Goal: Information Seeking & Learning: Learn about a topic

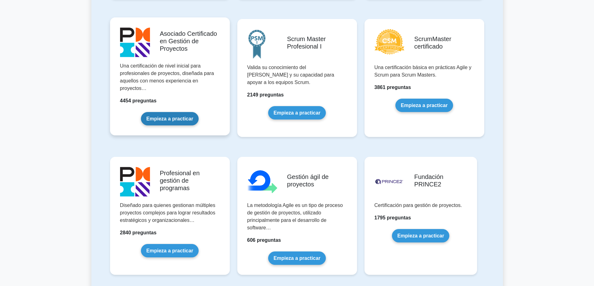
scroll to position [312, 0]
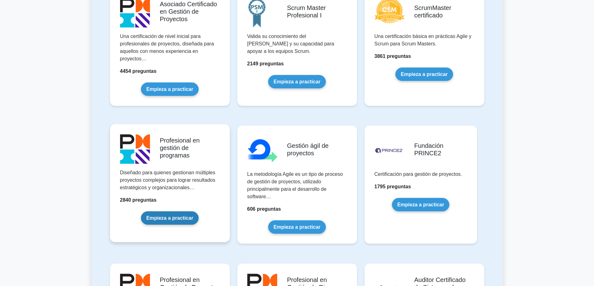
click at [175, 212] on link "Empieza a practicar" at bounding box center [169, 218] width 57 height 13
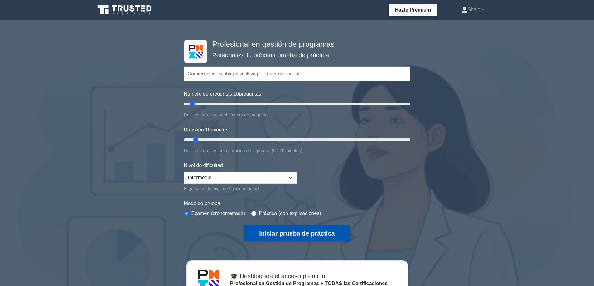
click at [284, 230] on font "Iniciar prueba de práctica" at bounding box center [296, 233] width 75 height 7
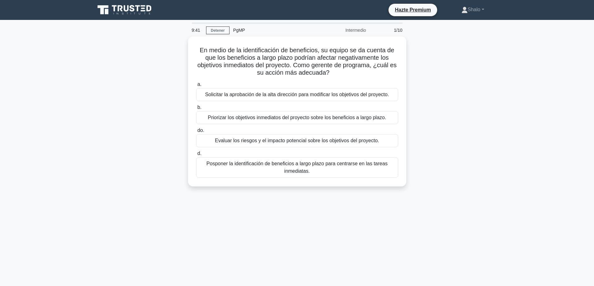
drag, startPoint x: 453, startPoint y: 84, endPoint x: 436, endPoint y: 82, distance: 17.5
click at [453, 84] on div "En medio de la identificación de beneficios, su equipo se da cuenta de que los …" at bounding box center [296, 115] width 411 height 158
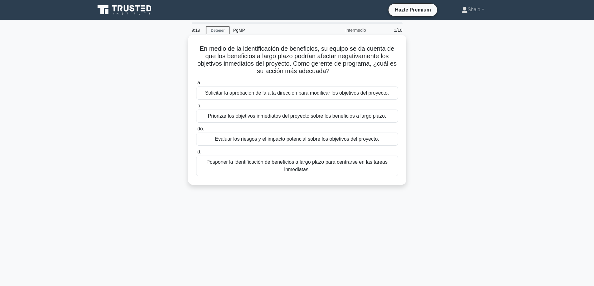
click at [278, 141] on font "Evaluar los riesgos y el impacto potencial sobre los objetivos del proyecto." at bounding box center [297, 139] width 164 height 5
click at [196, 131] on input "do. Evaluar los riesgos y el impacto potencial sobre los objetivos del proyecto." at bounding box center [196, 129] width 0 height 4
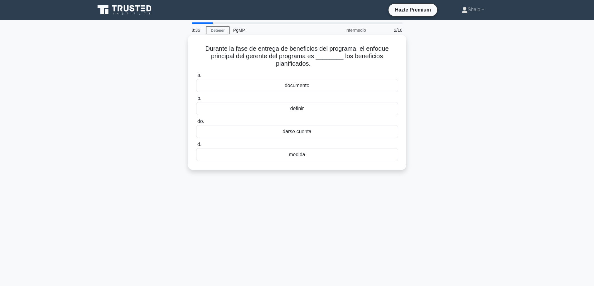
click at [297, 109] on font "definir" at bounding box center [297, 108] width 14 height 5
click at [196, 101] on input "b. definir" at bounding box center [196, 99] width 0 height 4
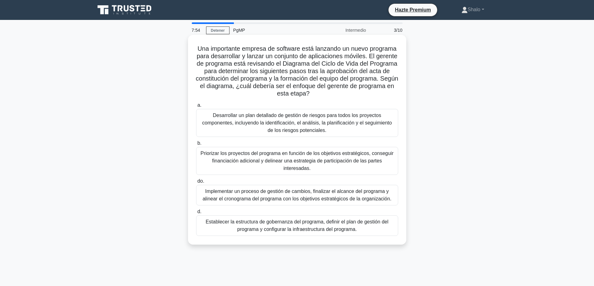
click at [288, 162] on font "Priorizar los proyectos del programa en función de los objetivos estratégicos, …" at bounding box center [296, 161] width 193 height 20
click at [196, 146] on input "b. Priorizar los proyectos del programa en función de los objetivos estratégico…" at bounding box center [196, 143] width 0 height 4
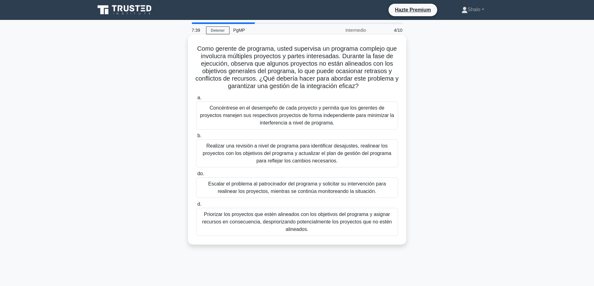
click at [272, 151] on font "Realizar una revisión a nivel de programa para identificar desajustes, realinea…" at bounding box center [297, 153] width 189 height 20
click at [196, 138] on input "b. Realizar una revisión a nivel de programa para identificar desajustes, reali…" at bounding box center [196, 136] width 0 height 4
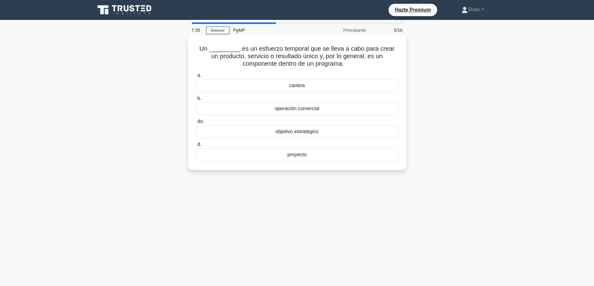
click at [285, 133] on font "objetivo estratégico" at bounding box center [297, 131] width 43 height 5
click at [196, 124] on input "do. objetivo estratégico" at bounding box center [196, 122] width 0 height 4
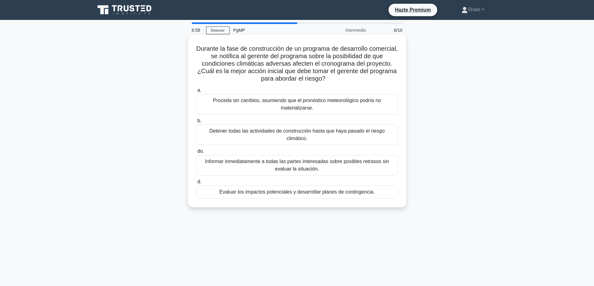
click at [296, 132] on font "Detener todas las actividades de construcción hasta que haya pasado el riesgo c…" at bounding box center [296, 134] width 175 height 13
click at [196, 123] on input "b. Detener todas las actividades de construcción hasta que haya pasado el riesg…" at bounding box center [196, 121] width 0 height 4
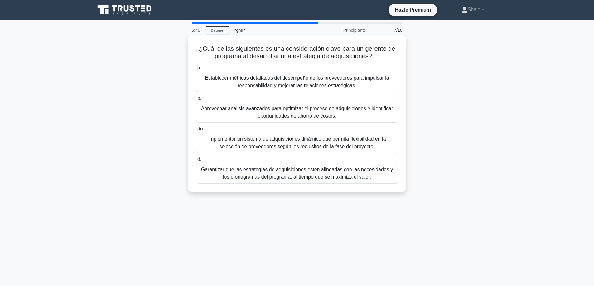
click at [263, 145] on font "Implementar un sistema de adquisiciones dinámico que permita flexibilidad en la…" at bounding box center [297, 143] width 178 height 13
click at [196, 131] on input "do. Implementar un sistema de adquisiciones dinámico que permita flexibilidad e…" at bounding box center [196, 129] width 0 height 4
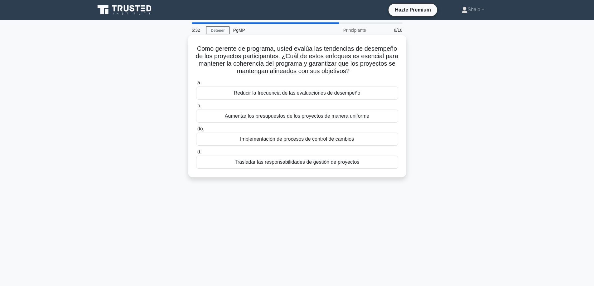
click at [296, 115] on font "Aumentar los presupuestos de los proyectos de manera uniforme" at bounding box center [297, 115] width 144 height 5
click at [196, 108] on input "b. Aumentar los presupuestos de los proyectos de manera uniforme" at bounding box center [196, 106] width 0 height 4
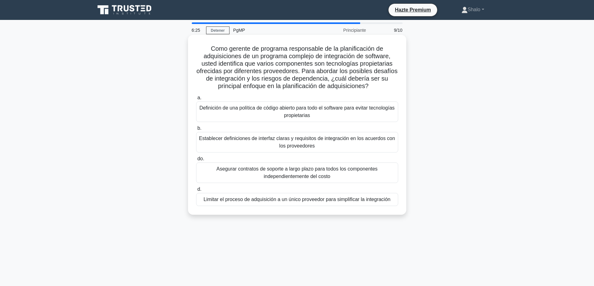
click at [274, 139] on font "Establecer definiciones de interfaz claras y requisitos de integración en los a…" at bounding box center [297, 142] width 196 height 13
click at [196, 131] on input "b. Establecer definiciones de interfaz claras y requisitos de integración en lo…" at bounding box center [196, 129] width 0 height 4
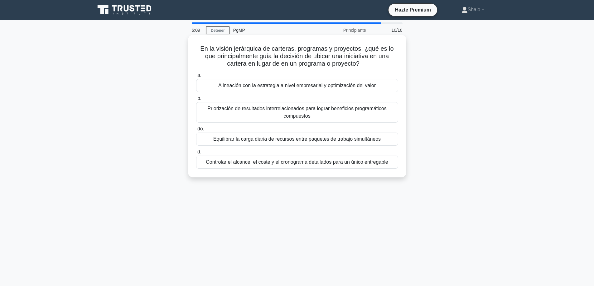
click at [284, 114] on font "Priorización de resultados interrelacionados para lograr beneficios programátic…" at bounding box center [296, 112] width 179 height 13
click at [196, 101] on input "b. Priorización de resultados interrelacionados para lograr beneficios programá…" at bounding box center [196, 99] width 0 height 4
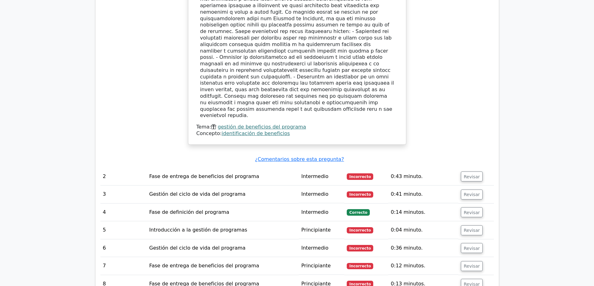
scroll to position [748, 0]
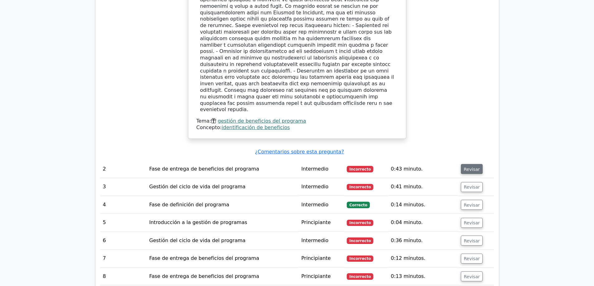
click at [467, 167] on font "Revisar" at bounding box center [471, 169] width 16 height 5
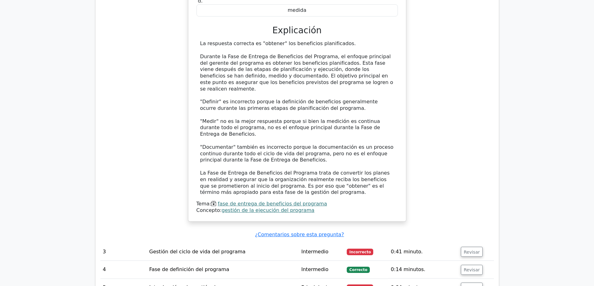
scroll to position [1028, 0]
click at [466, 249] on font "Revisar" at bounding box center [471, 251] width 16 height 5
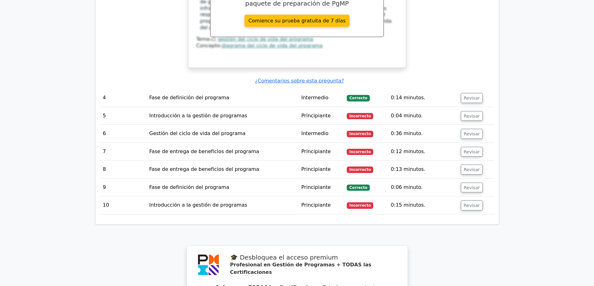
scroll to position [1621, 0]
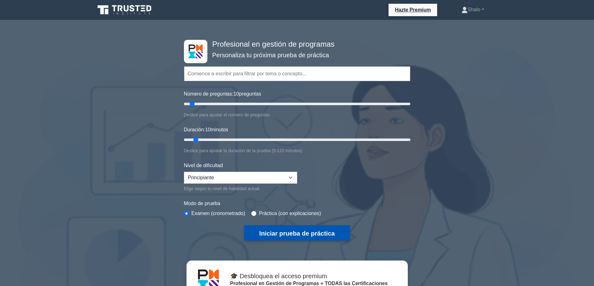
click at [300, 234] on font "Iniciar prueba de práctica" at bounding box center [296, 233] width 75 height 7
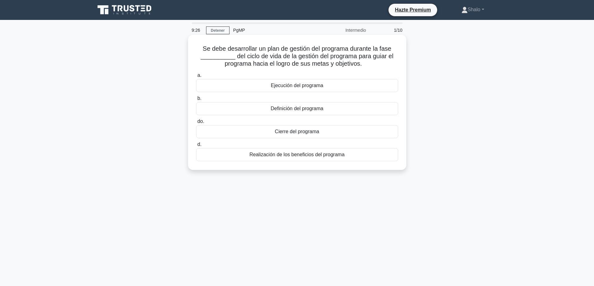
click at [298, 85] on font "Ejecución del programa" at bounding box center [297, 85] width 52 height 5
click at [196, 78] on input "a. Ejecución del programa" at bounding box center [196, 76] width 0 height 4
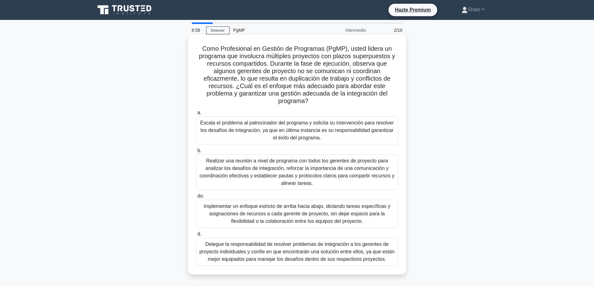
click at [271, 167] on font "Realizar una reunión a nivel de programa con todos los gerentes de proyecto par…" at bounding box center [296, 172] width 195 height 28
click at [196, 153] on input "b. Realizar una reunión a nivel de programa con todos los gerentes de proyecto …" at bounding box center [196, 151] width 0 height 4
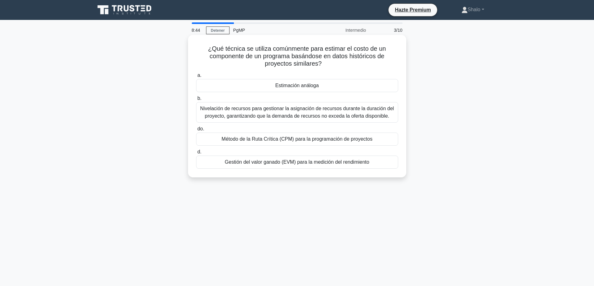
click at [284, 141] on font "Método de la Ruta Crítica (CPM) para la programación de proyectos" at bounding box center [297, 139] width 151 height 5
click at [196, 131] on input "do. Método de la Ruta Crítica (CPM) para la programación de proyectos" at bounding box center [196, 129] width 0 height 4
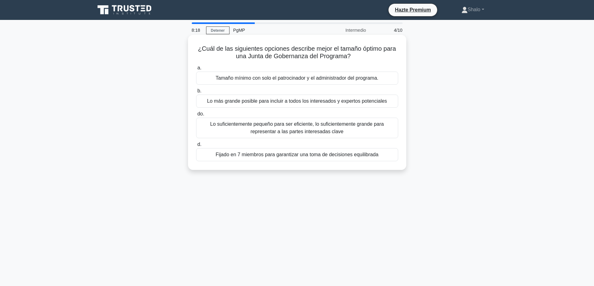
click at [301, 126] on font "Lo suficientemente pequeño para ser eficiente, lo suficientemente grande para r…" at bounding box center [297, 128] width 174 height 13
click at [196, 116] on input "do. Lo suficientemente pequeño para ser eficiente, lo suficientemente grande pa…" at bounding box center [196, 114] width 0 height 4
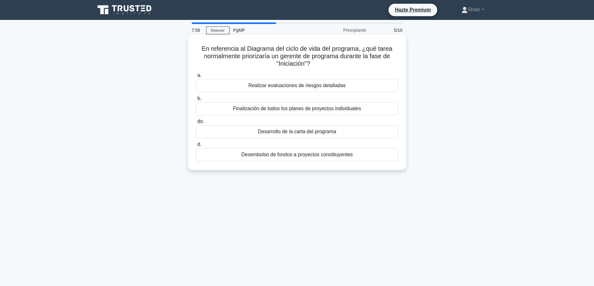
click at [280, 157] on font "Desembolso de fondos a proyectos constituyentes" at bounding box center [297, 154] width 112 height 5
click at [196, 147] on input "d. Desembolso de fondos a proyectos constituyentes" at bounding box center [196, 145] width 0 height 4
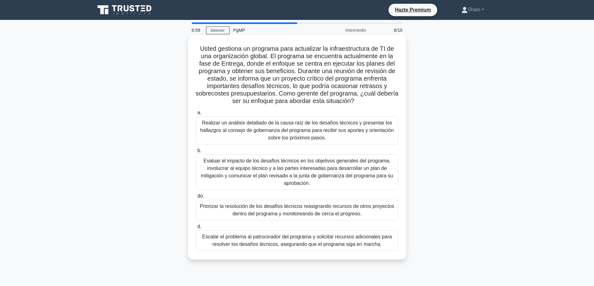
click at [264, 209] on font "Priorizar la resolución de los desafíos técnicos reasignando recursos de otros …" at bounding box center [297, 210] width 194 height 13
click at [196, 199] on input "do. Priorizar la resolución de los desafíos técnicos reasignando recursos de ot…" at bounding box center [196, 196] width 0 height 4
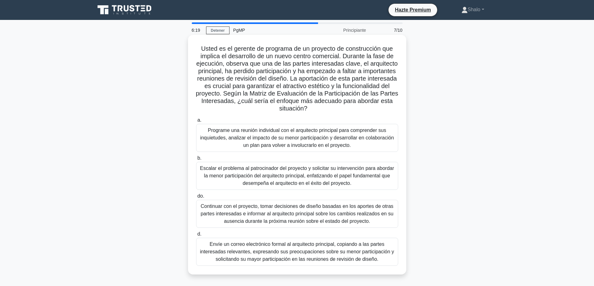
click at [239, 216] on font "Continuar con el proyecto, tomar decisiones de diseño basadas en los aportes de…" at bounding box center [296, 214] width 193 height 20
click at [196, 199] on input "do. Continuar con el proyecto, tomar decisiones de diseño basadas en los aporte…" at bounding box center [196, 196] width 0 height 4
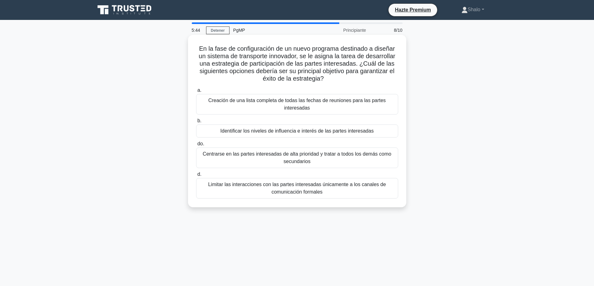
click at [255, 189] on font "Limitar las interacciones con las partes interesadas únicamente a los canales d…" at bounding box center [297, 188] width 196 height 15
click at [196, 177] on input "d. Limitar las interacciones con las partes interesadas únicamente a los canale…" at bounding box center [196, 175] width 0 height 4
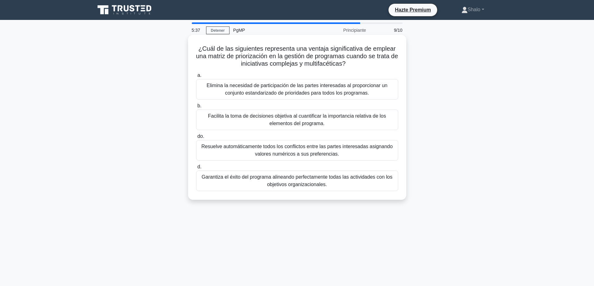
click at [294, 180] on font "Garantiza el éxito del programa alineando perfectamente todas las actividades c…" at bounding box center [297, 181] width 191 height 13
click at [196, 169] on input "d. Garantiza el éxito del programa alineando perfectamente todas las actividade…" at bounding box center [196, 167] width 0 height 4
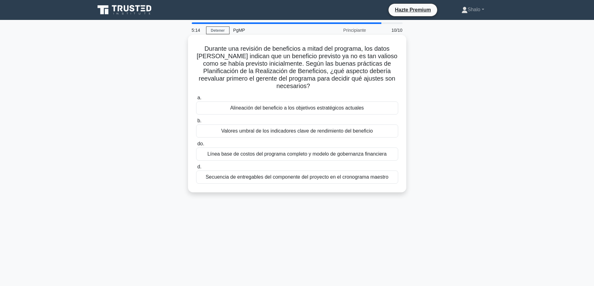
click at [275, 151] on font "Línea base de costos del programa completo y modelo de gobernanza financiera" at bounding box center [296, 153] width 179 height 5
click at [196, 146] on input "do. Línea base de costos del programa completo y modelo de gobernanza financiera" at bounding box center [196, 144] width 0 height 4
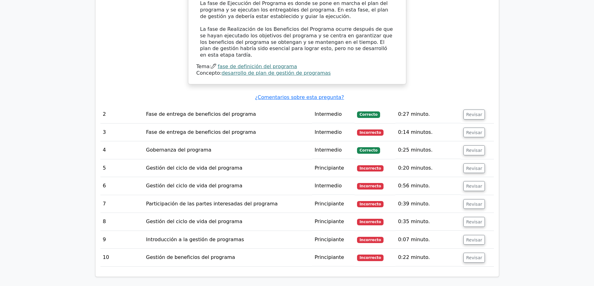
scroll to position [810, 0]
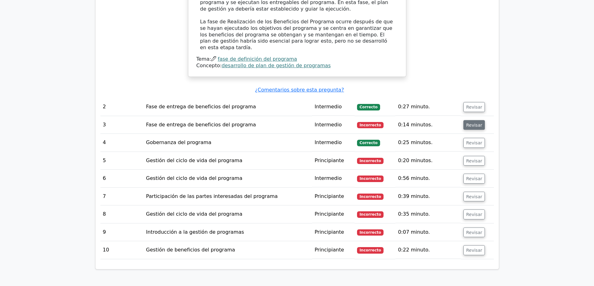
click at [467, 122] on font "Revisar" at bounding box center [474, 124] width 16 height 5
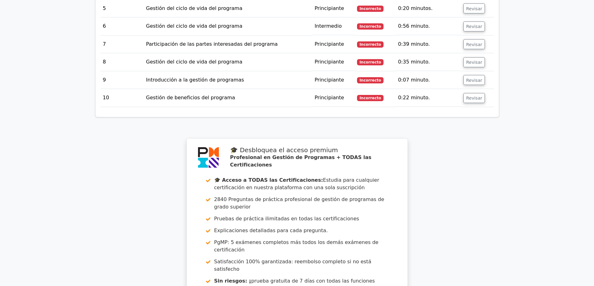
scroll to position [1247, 0]
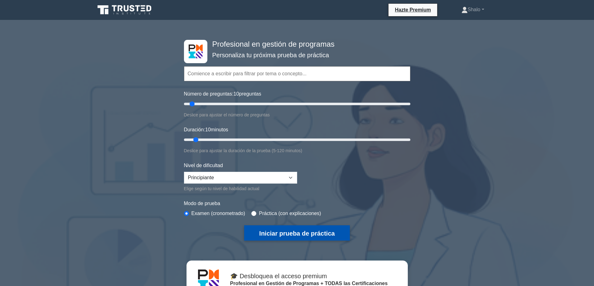
click at [296, 232] on font "Iniciar prueba de práctica" at bounding box center [296, 233] width 75 height 7
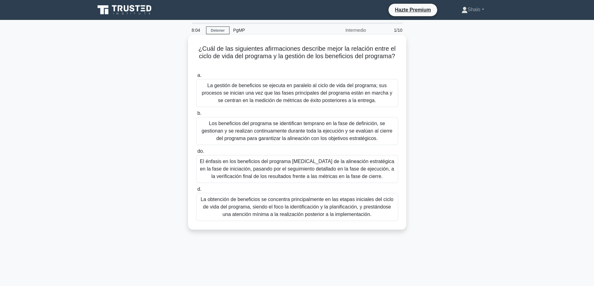
drag, startPoint x: 198, startPoint y: 48, endPoint x: 376, endPoint y: 63, distance: 179.5
click at [376, 63] on h5 "¿Cuál de las siguientes afirmaciones describe mejor la relación entre el ciclo …" at bounding box center [296, 56] width 203 height 23
click at [242, 173] on font "El énfasis en los beneficios del programa [MEDICAL_DATA] de la alineación estra…" at bounding box center [297, 169] width 194 height 20
click at [196, 154] on input "do. El énfasis en los beneficios del programa [MEDICAL_DATA] de la alineación e…" at bounding box center [196, 152] width 0 height 4
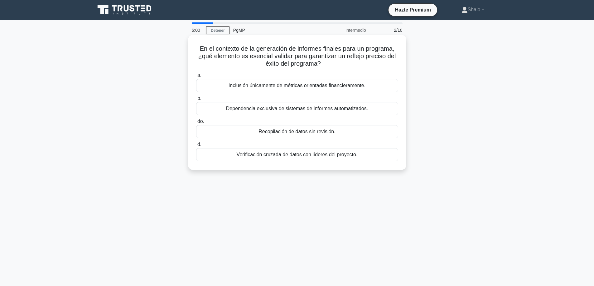
click at [247, 107] on font "Dependencia exclusiva de sistemas de informes automatizados." at bounding box center [297, 108] width 142 height 5
click at [196, 101] on input "b. Dependencia exclusiva de sistemas de informes automatizados." at bounding box center [196, 99] width 0 height 4
